Goal: Contribute content

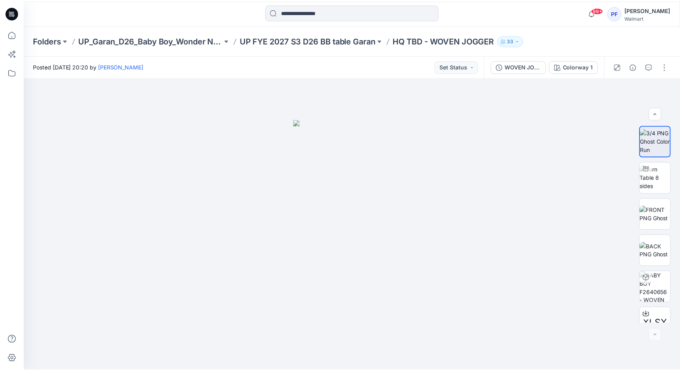
scroll to position [52, 0]
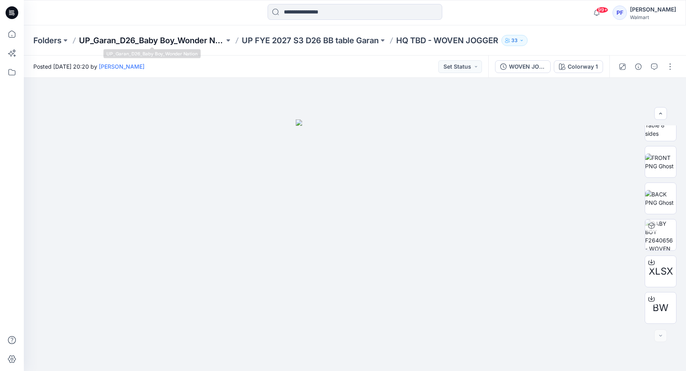
click at [177, 40] on p "UP_Garan_D26_Baby Boy_Wonder Nation" at bounding box center [151, 40] width 145 height 11
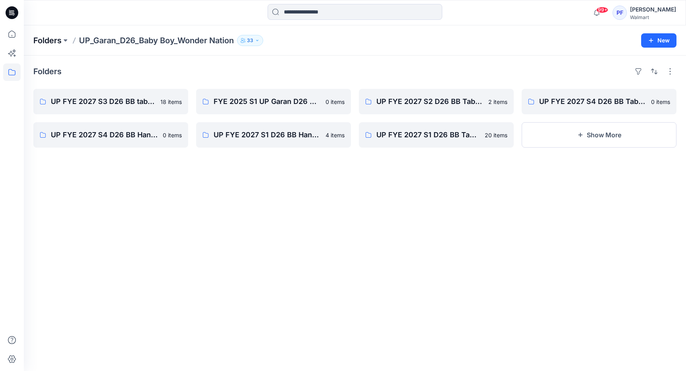
click at [60, 42] on p "Folders" at bounding box center [47, 40] width 28 height 11
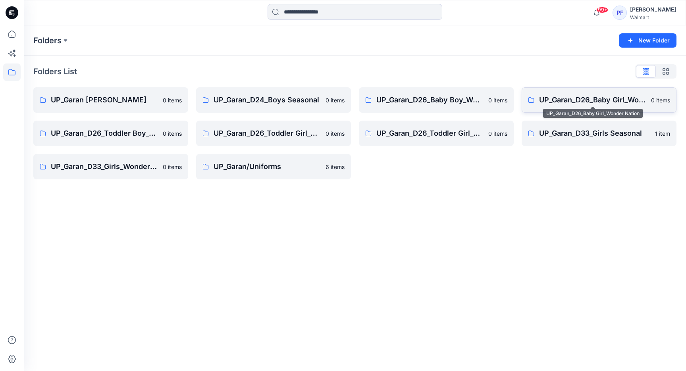
click at [604, 104] on p "UP_Garan_D26_Baby Girl_Wonder Nation" at bounding box center [592, 99] width 107 height 11
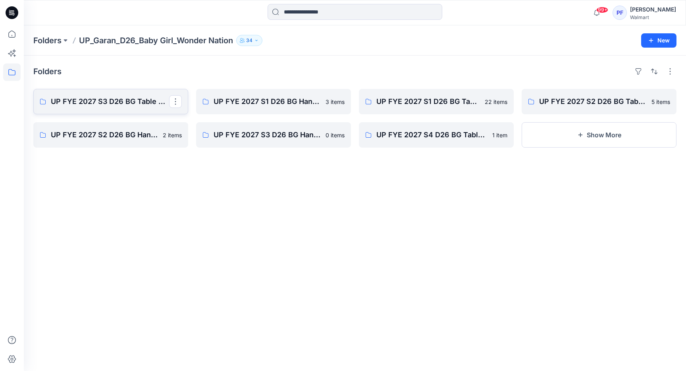
click at [105, 96] on p "UP FYE 2027 S3 D26 BG Table Garan" at bounding box center [110, 101] width 118 height 11
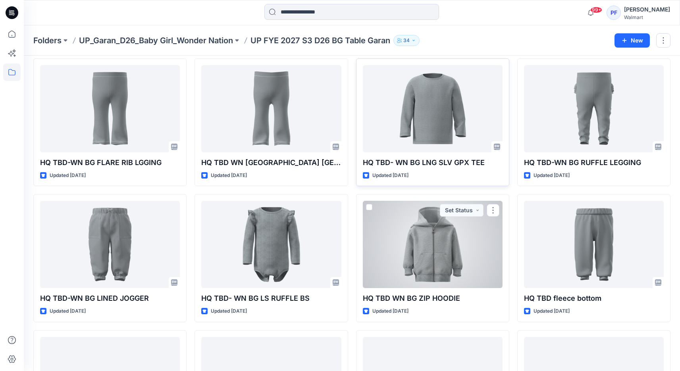
scroll to position [168, 0]
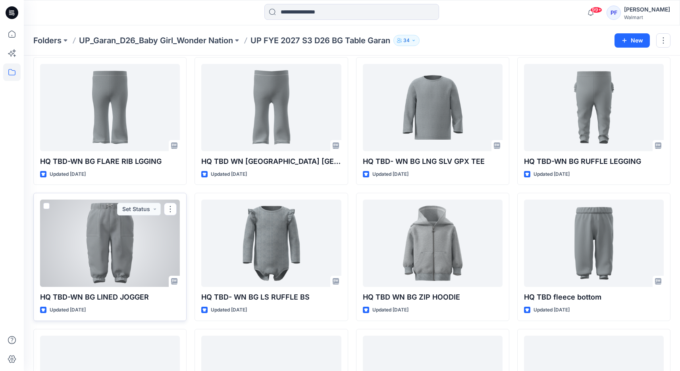
click at [86, 248] on div at bounding box center [110, 243] width 140 height 87
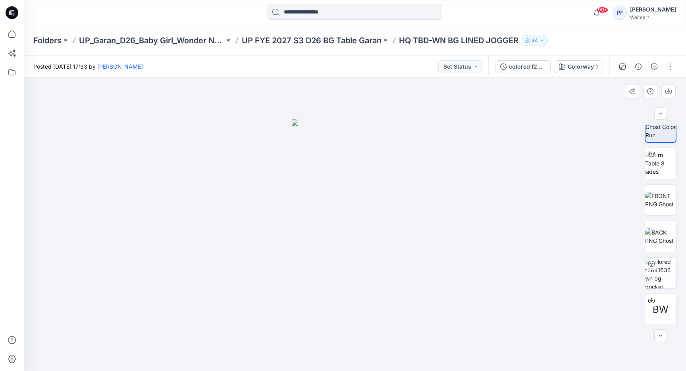
scroll to position [16, 0]
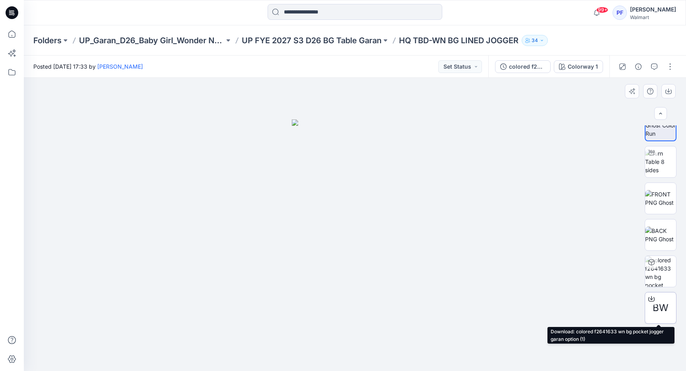
click at [650, 300] on icon at bounding box center [651, 299] width 6 height 6
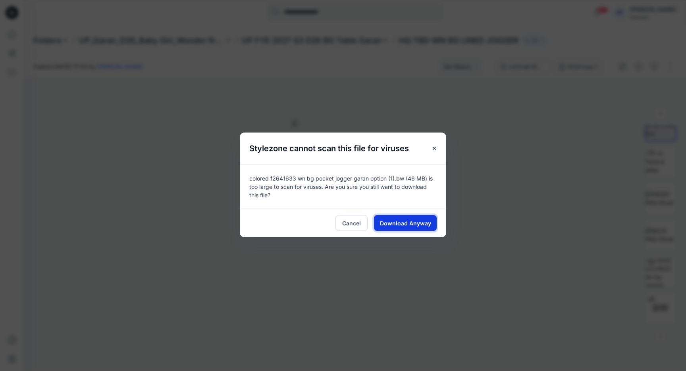
click at [395, 218] on button "Download Anyway" at bounding box center [405, 223] width 63 height 16
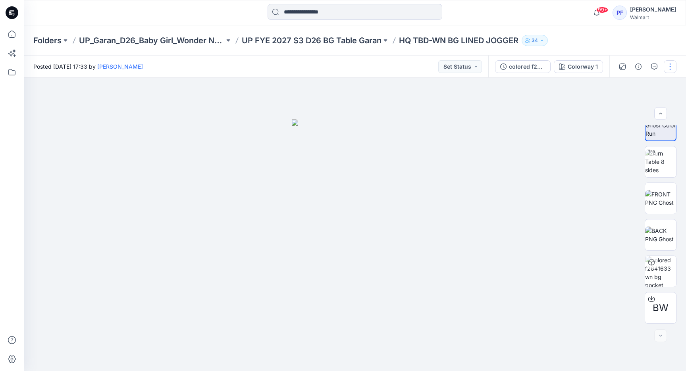
click at [669, 70] on button "button" at bounding box center [670, 66] width 13 height 13
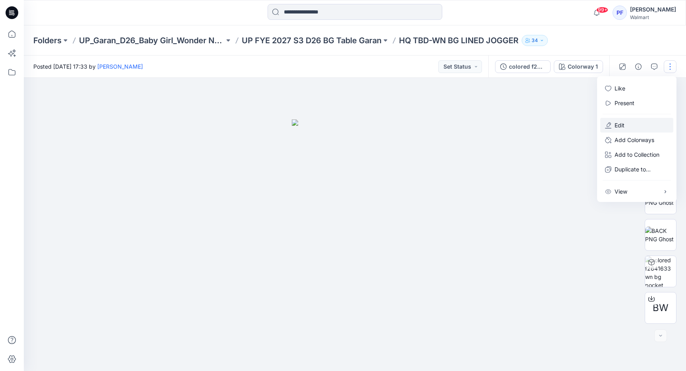
click at [635, 118] on button "Edit" at bounding box center [636, 125] width 73 height 15
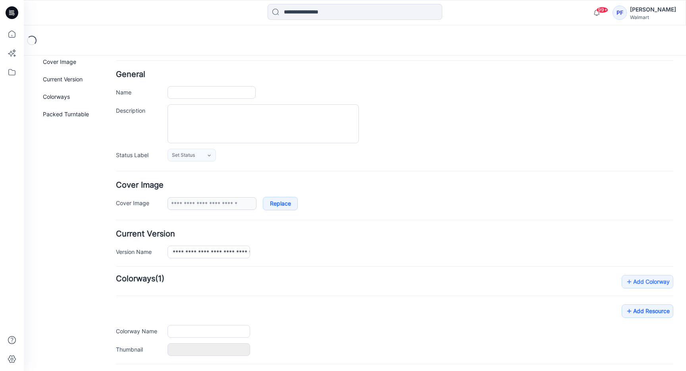
type input "**********"
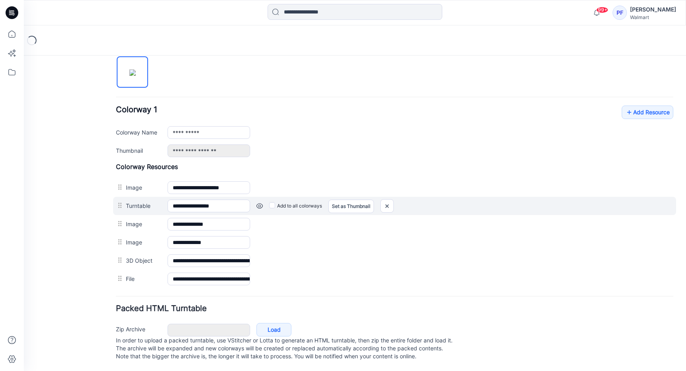
scroll to position [276, 0]
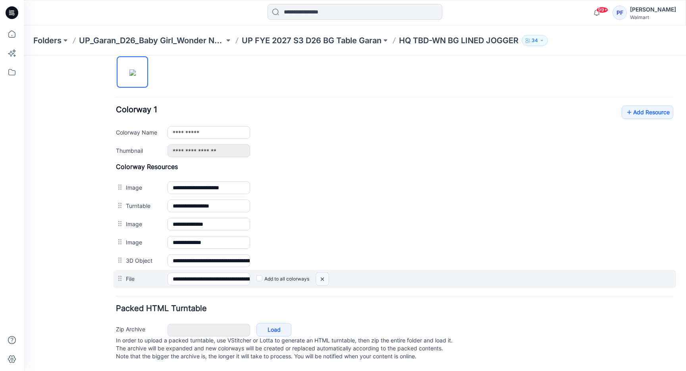
click at [325, 274] on img at bounding box center [322, 279] width 13 height 13
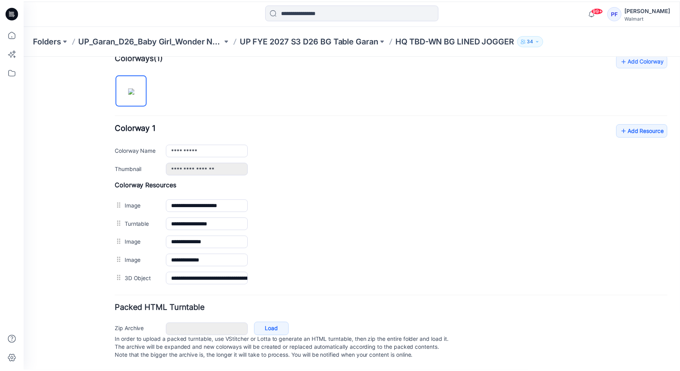
scroll to position [258, 0]
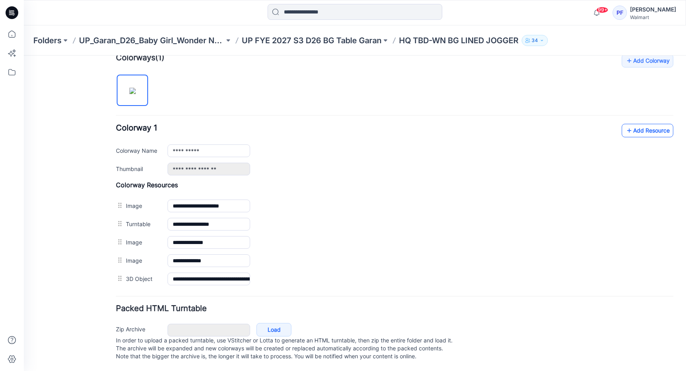
click at [625, 124] on icon at bounding box center [629, 130] width 8 height 13
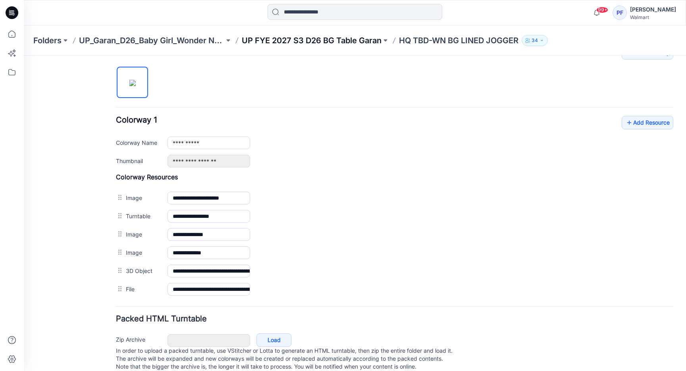
click at [360, 40] on p "UP FYE 2027 S3 D26 BG Table Garan" at bounding box center [312, 40] width 140 height 11
